Goal: Find specific page/section: Find specific page/section

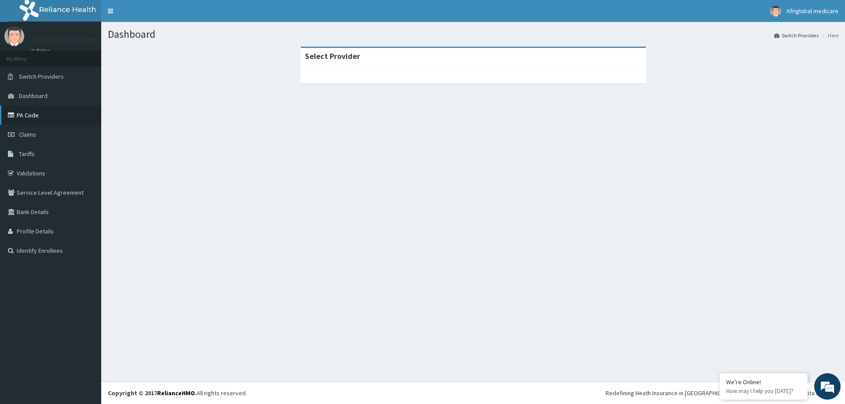
click at [51, 118] on link "PA Code" at bounding box center [50, 115] width 101 height 19
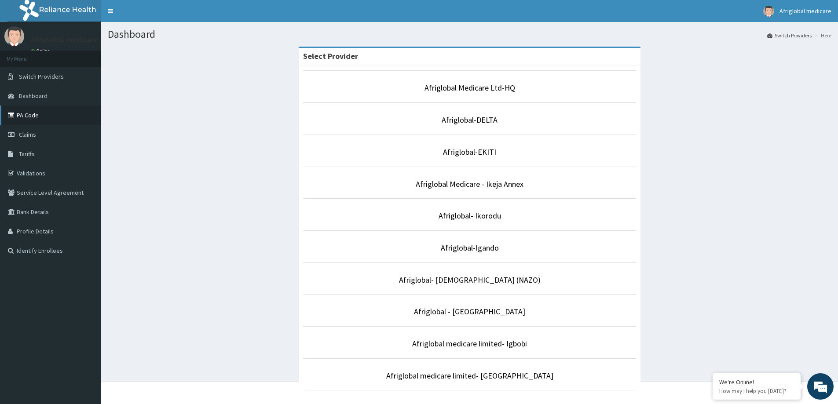
click at [34, 113] on link "PA Code" at bounding box center [50, 115] width 101 height 19
